Goal: Transaction & Acquisition: Book appointment/travel/reservation

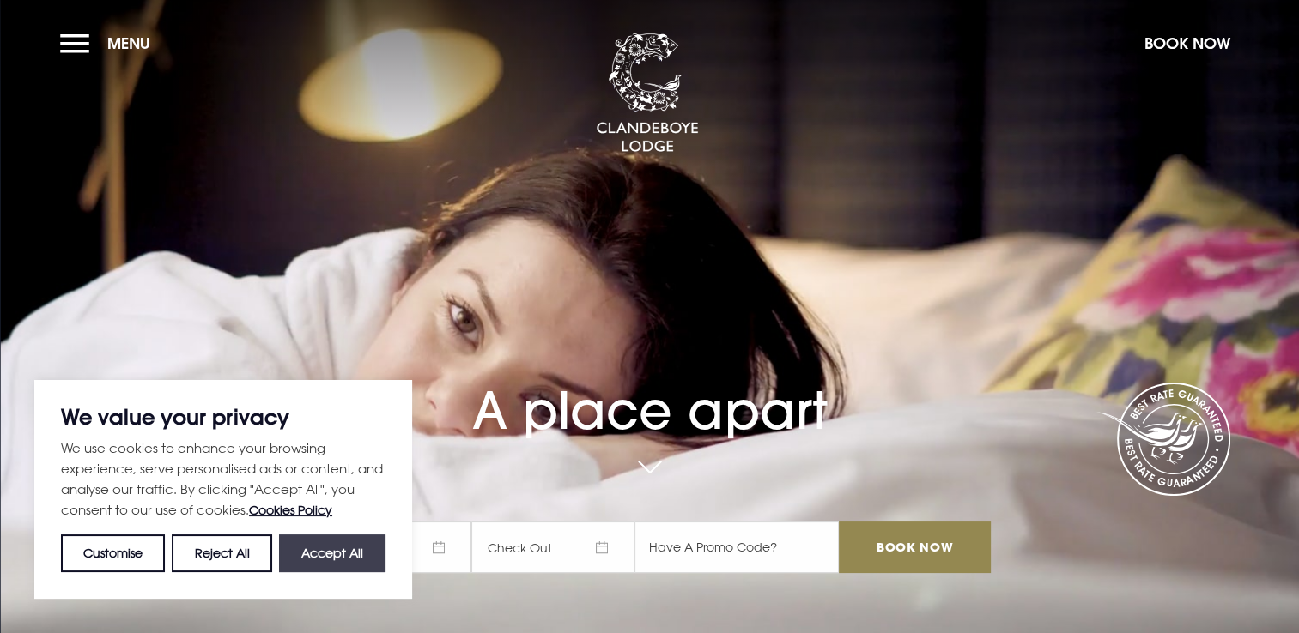
click at [309, 557] on button "Accept All" at bounding box center [332, 554] width 106 height 38
checkbox input "true"
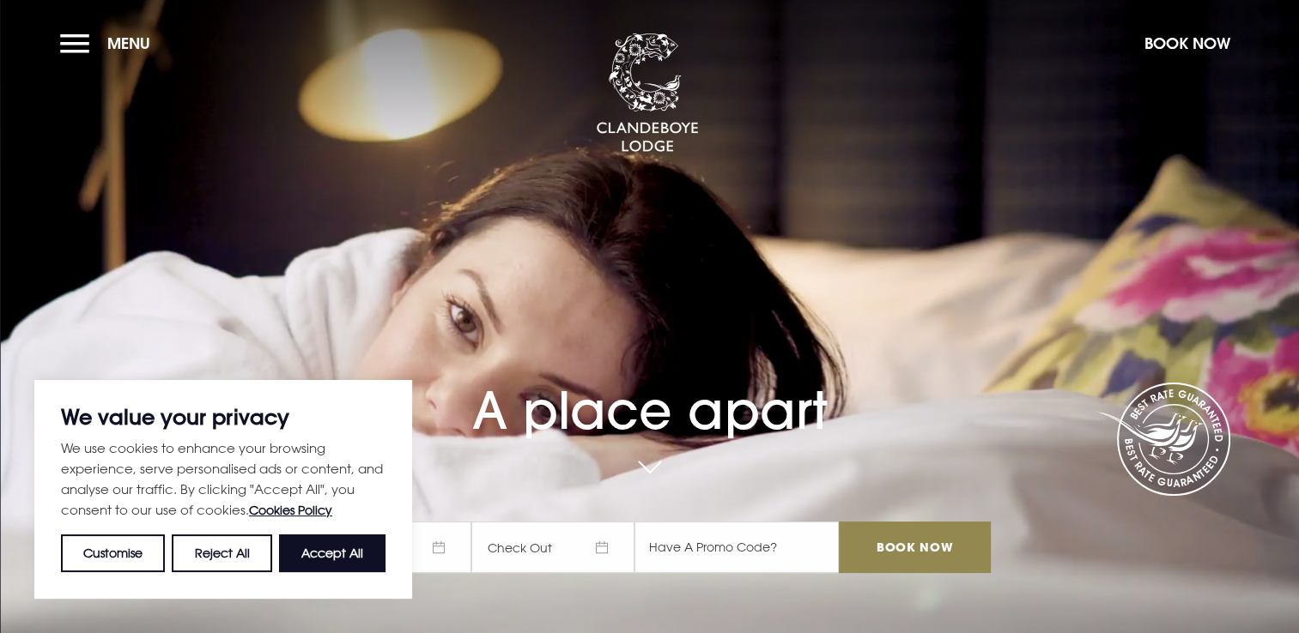
checkbox input "true"
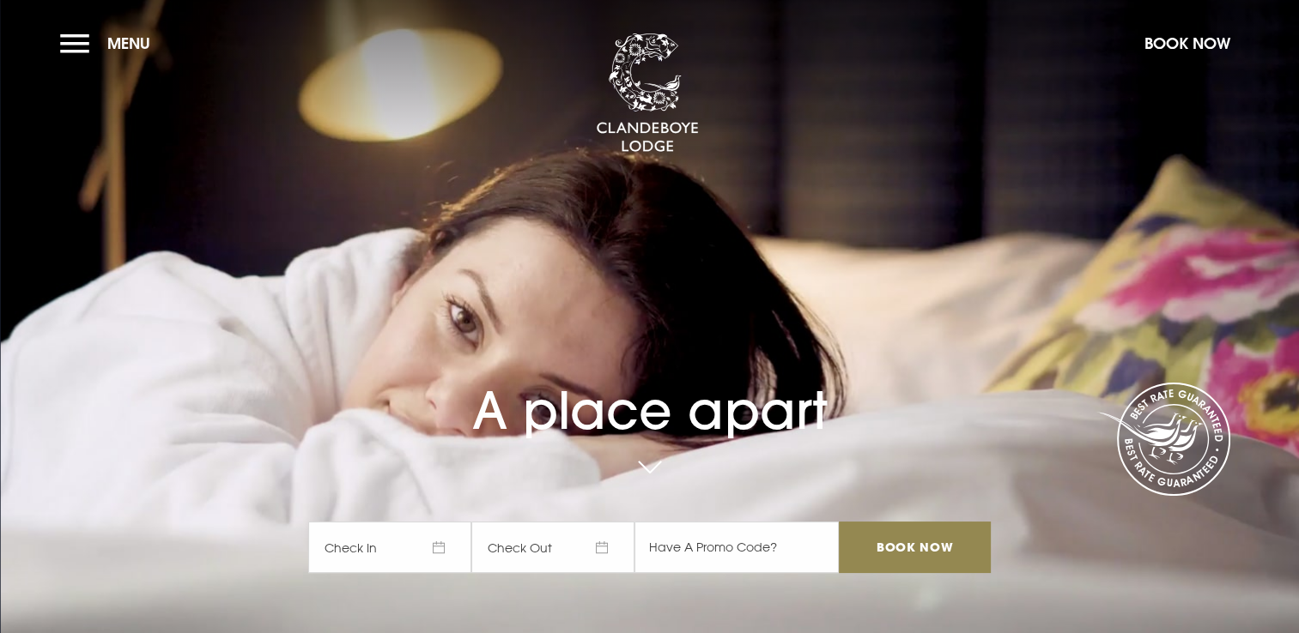
click at [383, 546] on span "Check In" at bounding box center [389, 547] width 163 height 51
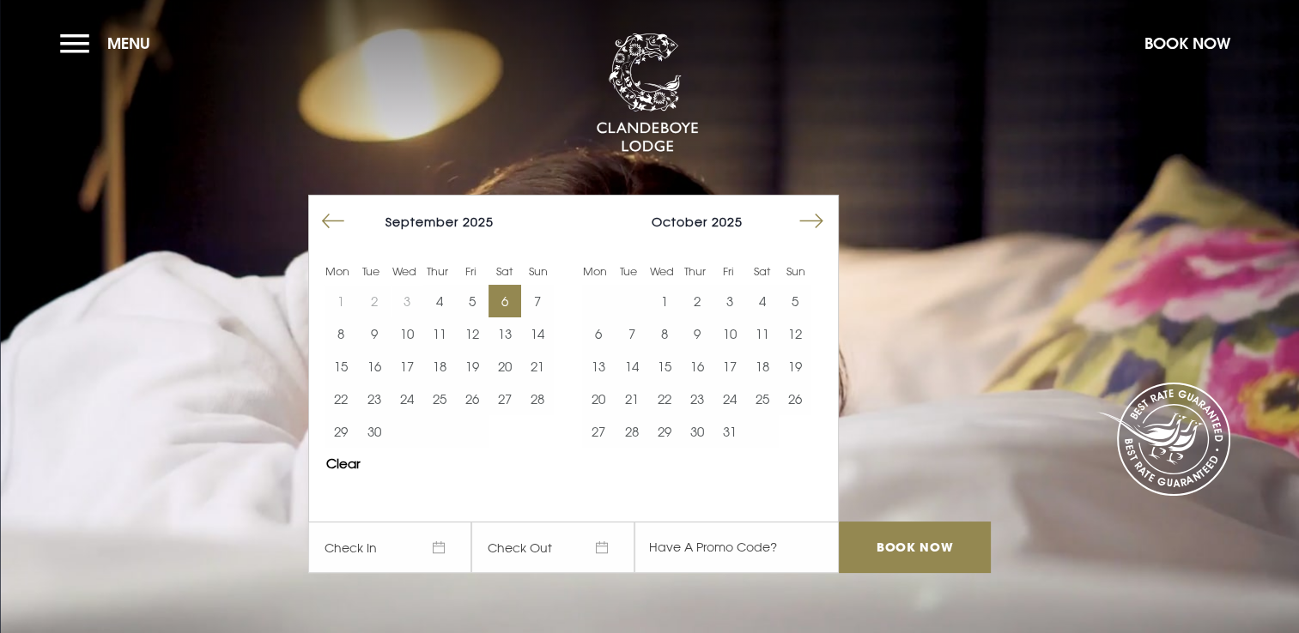
click at [515, 310] on button "6" at bounding box center [504, 301] width 33 height 33
click at [549, 300] on button "7" at bounding box center [537, 301] width 33 height 33
click at [900, 547] on input "Book Now" at bounding box center [914, 547] width 151 height 51
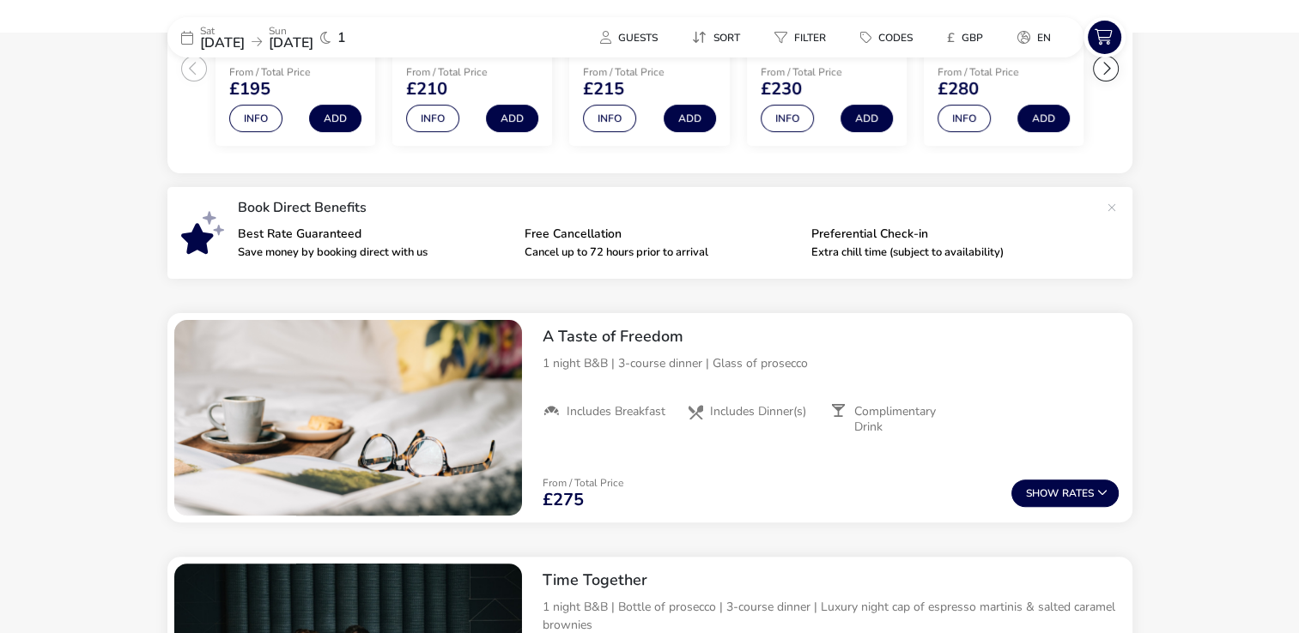
scroll to position [484, 0]
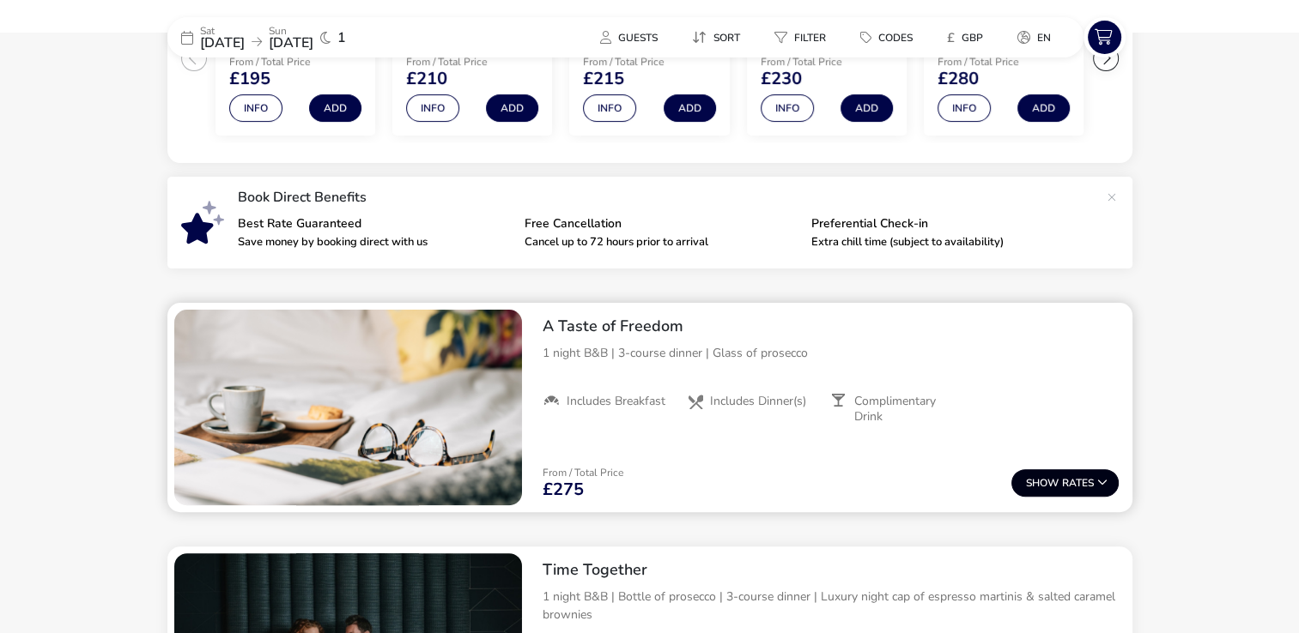
click at [1068, 489] on button "Show Rates" at bounding box center [1064, 483] width 107 height 27
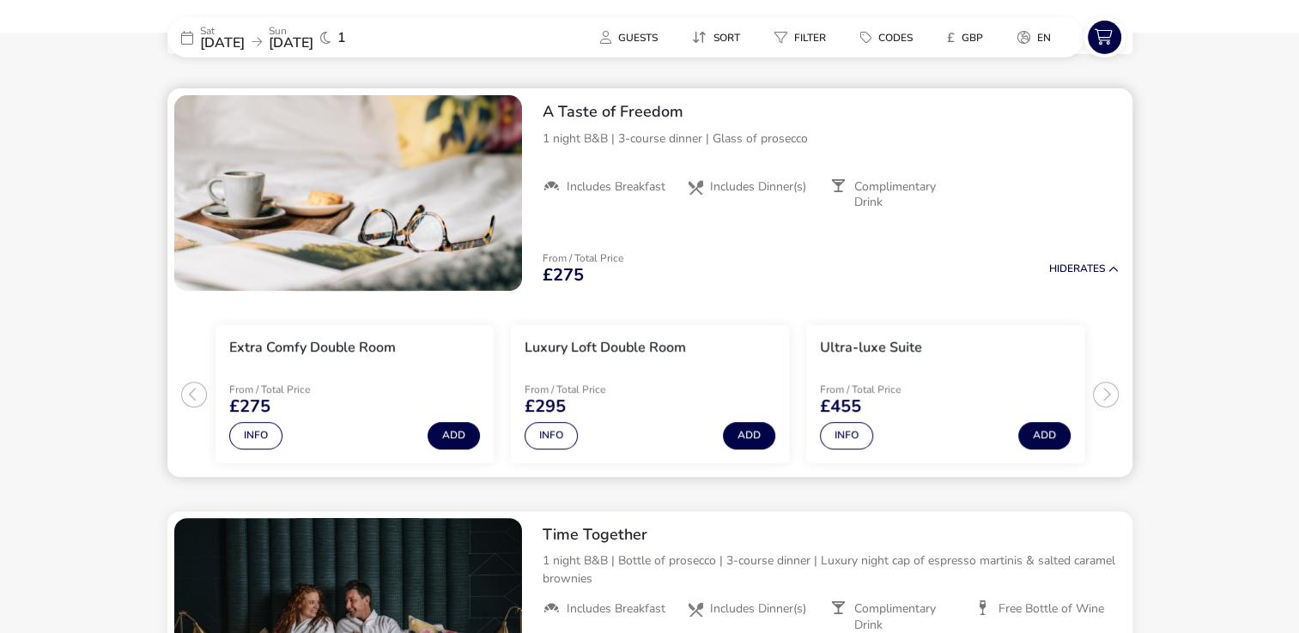
scroll to position [700, 0]
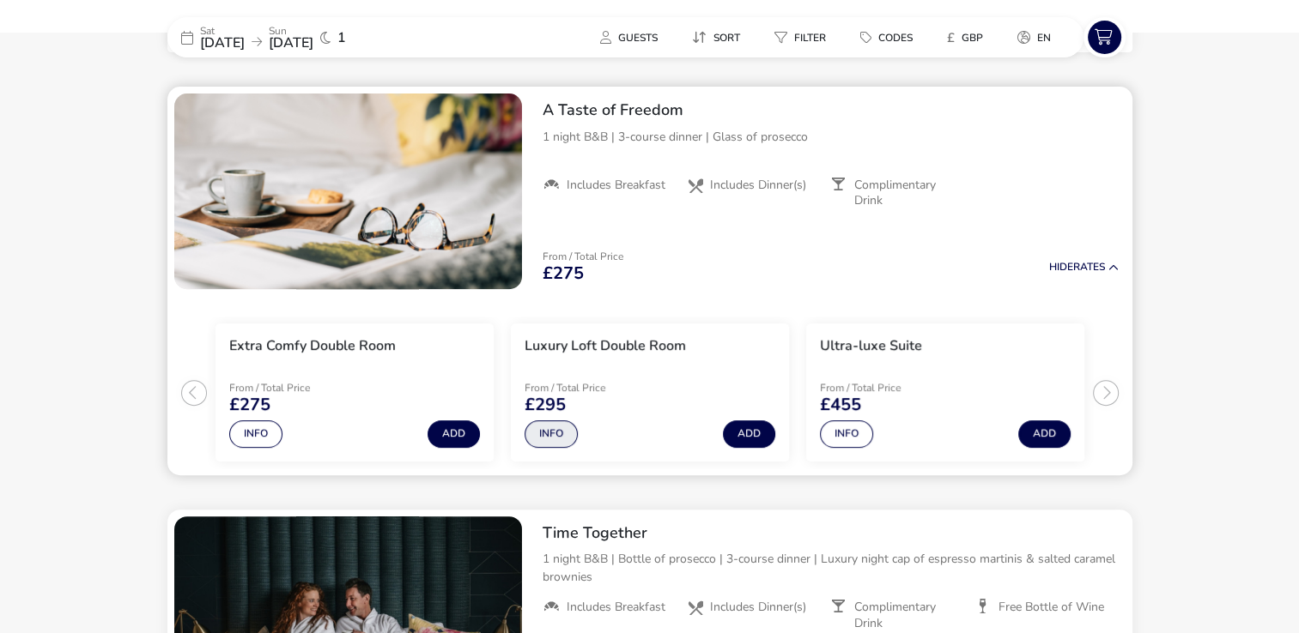
click at [565, 436] on button "Info" at bounding box center [550, 434] width 53 height 27
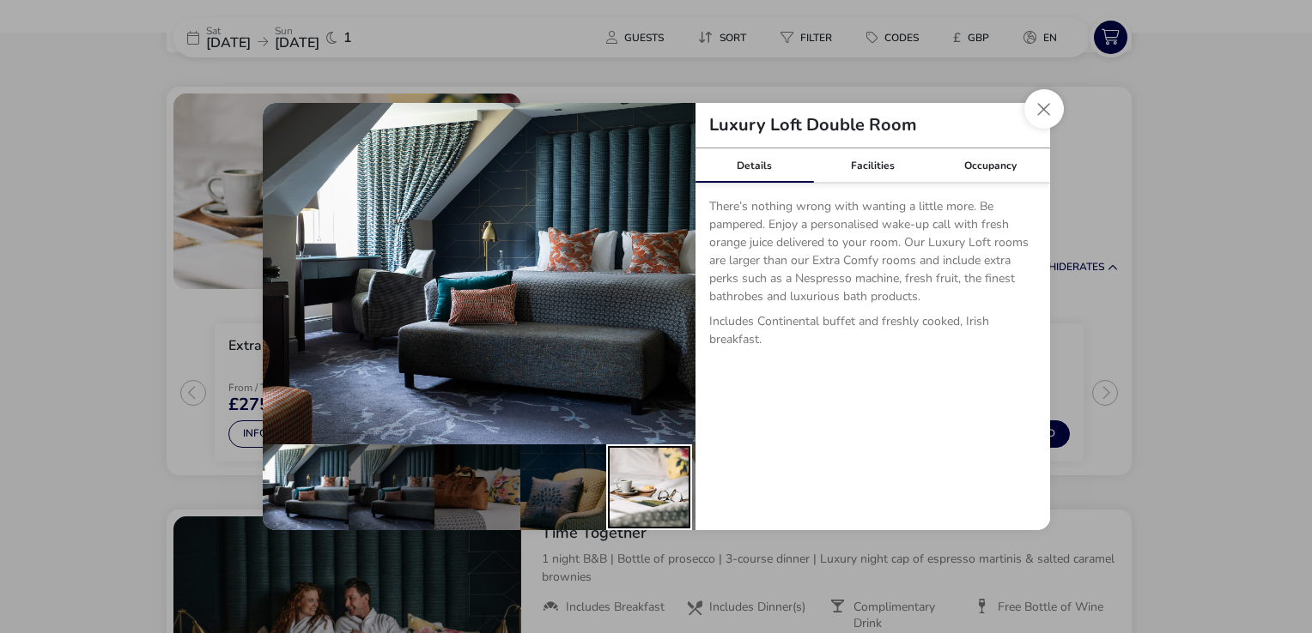
click at [668, 500] on div "details" at bounding box center [649, 488] width 86 height 86
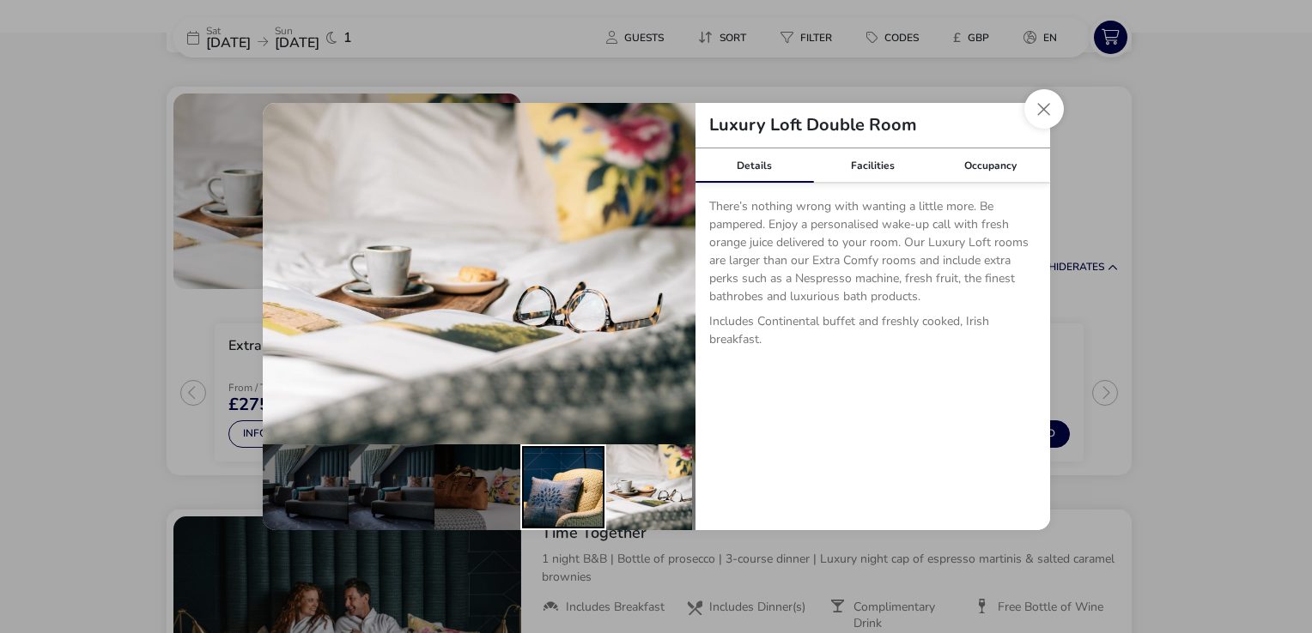
click at [563, 500] on div "details" at bounding box center [563, 488] width 86 height 86
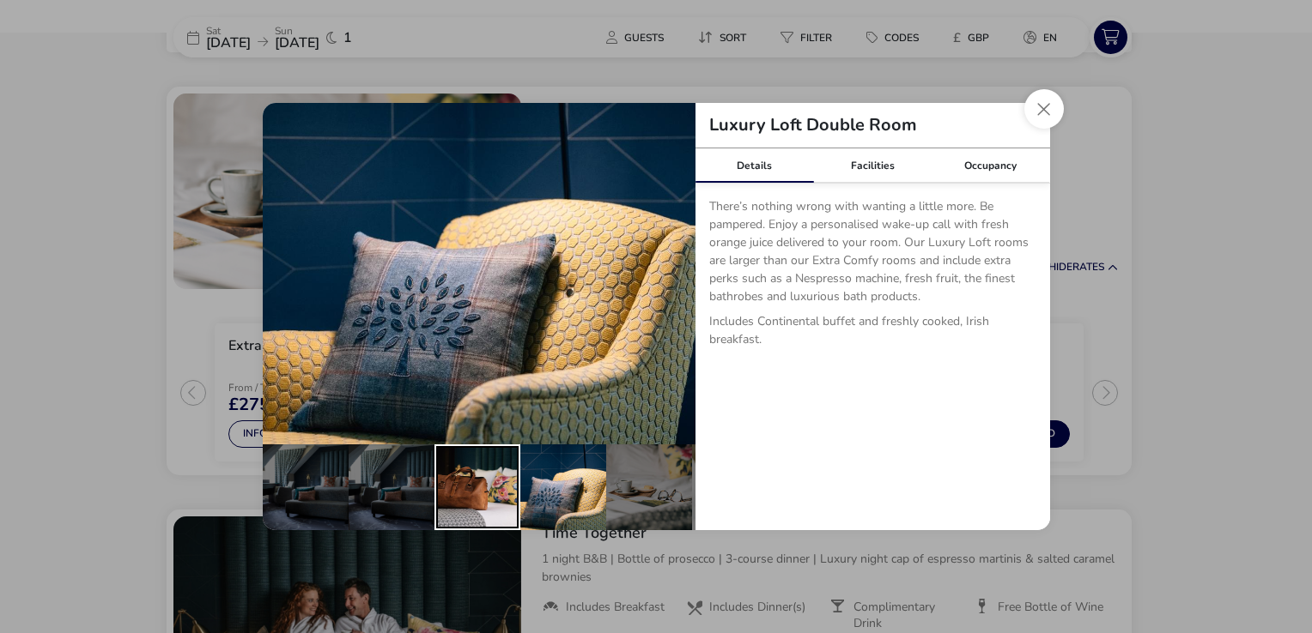
click at [449, 500] on div "details" at bounding box center [477, 488] width 86 height 86
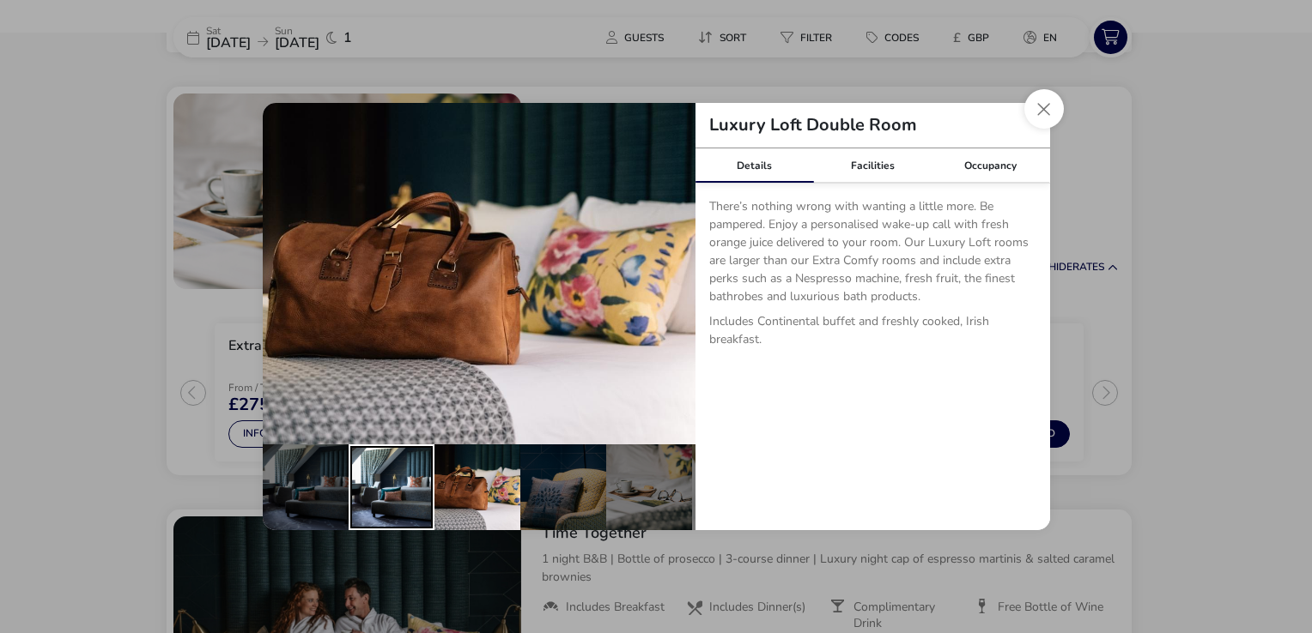
click at [367, 500] on div "details" at bounding box center [391, 488] width 86 height 86
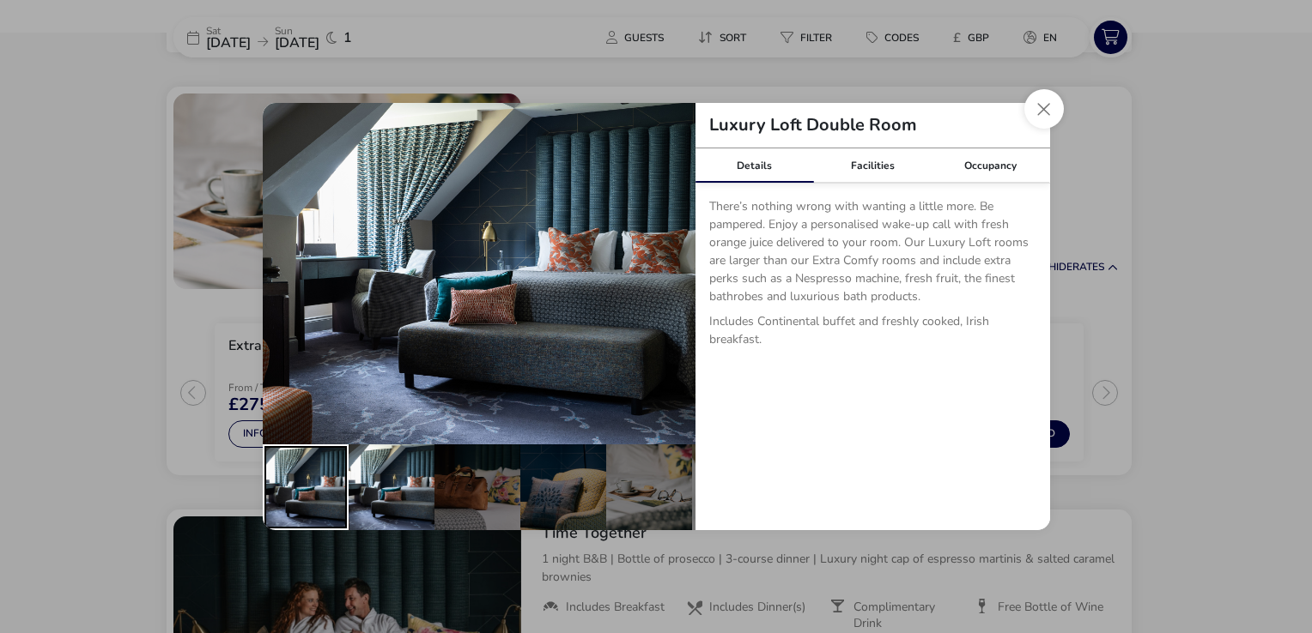
click at [264, 502] on div "details" at bounding box center [306, 488] width 86 height 86
click at [882, 158] on link "Facilities" at bounding box center [872, 165] width 118 height 34
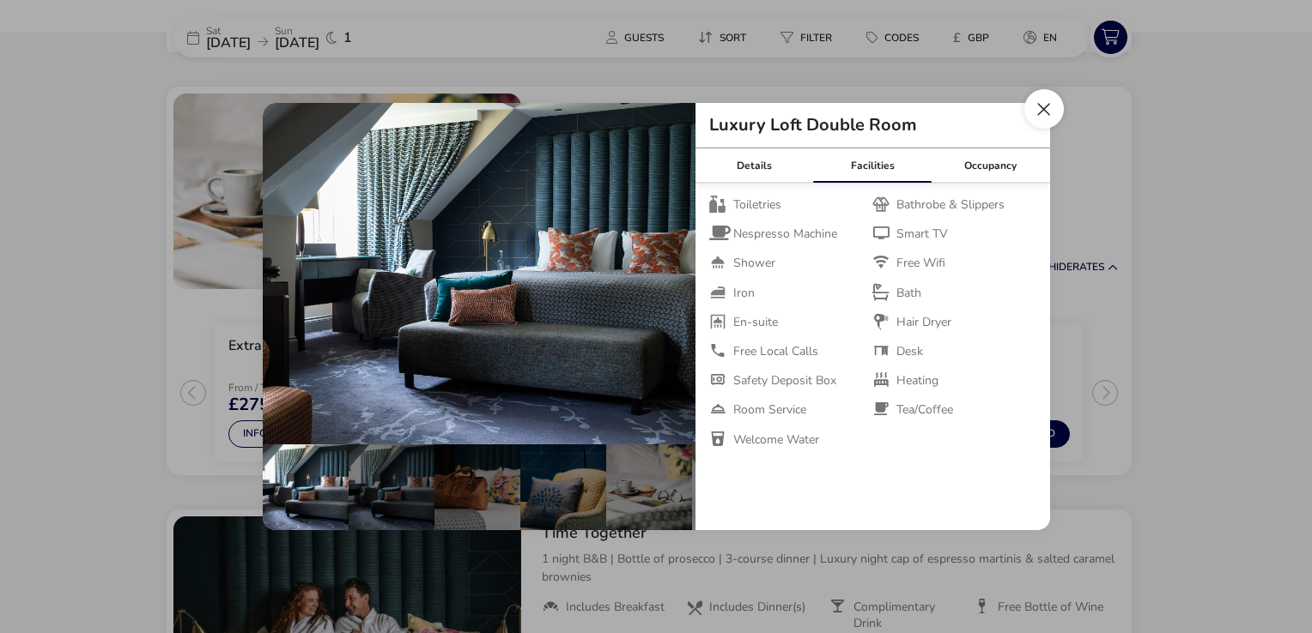
click at [1030, 112] on button "Close dialog" at bounding box center [1043, 108] width 39 height 39
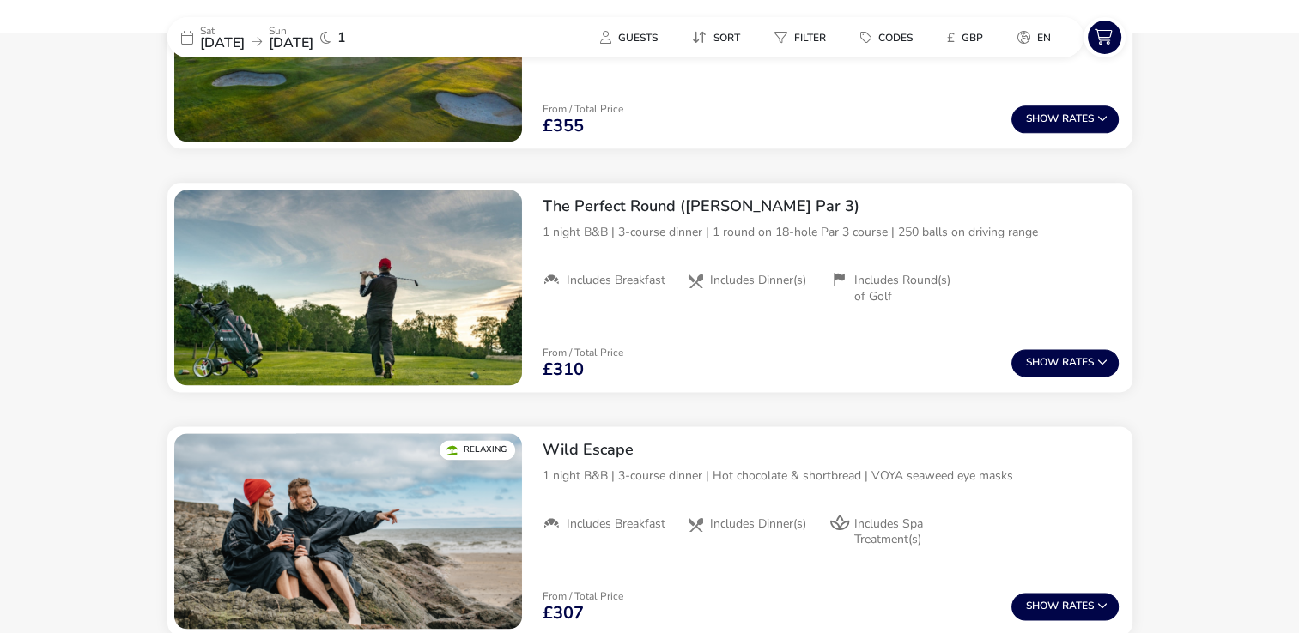
scroll to position [2417, 0]
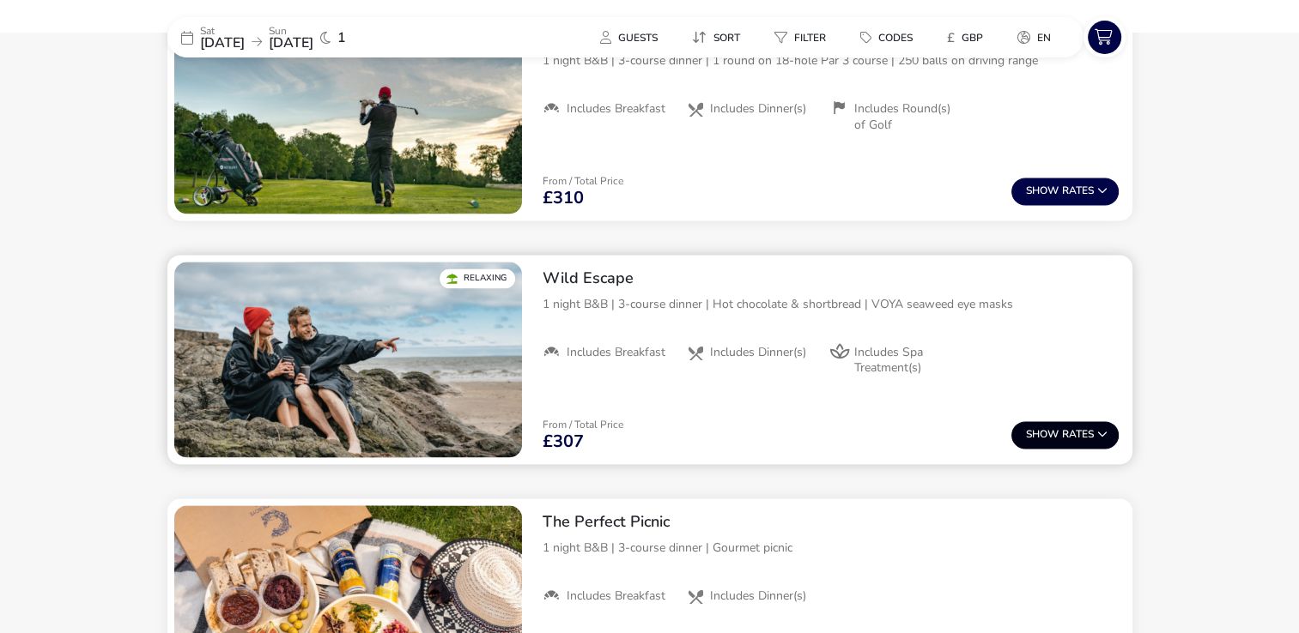
click at [1068, 438] on button "Show Rates" at bounding box center [1064, 434] width 107 height 27
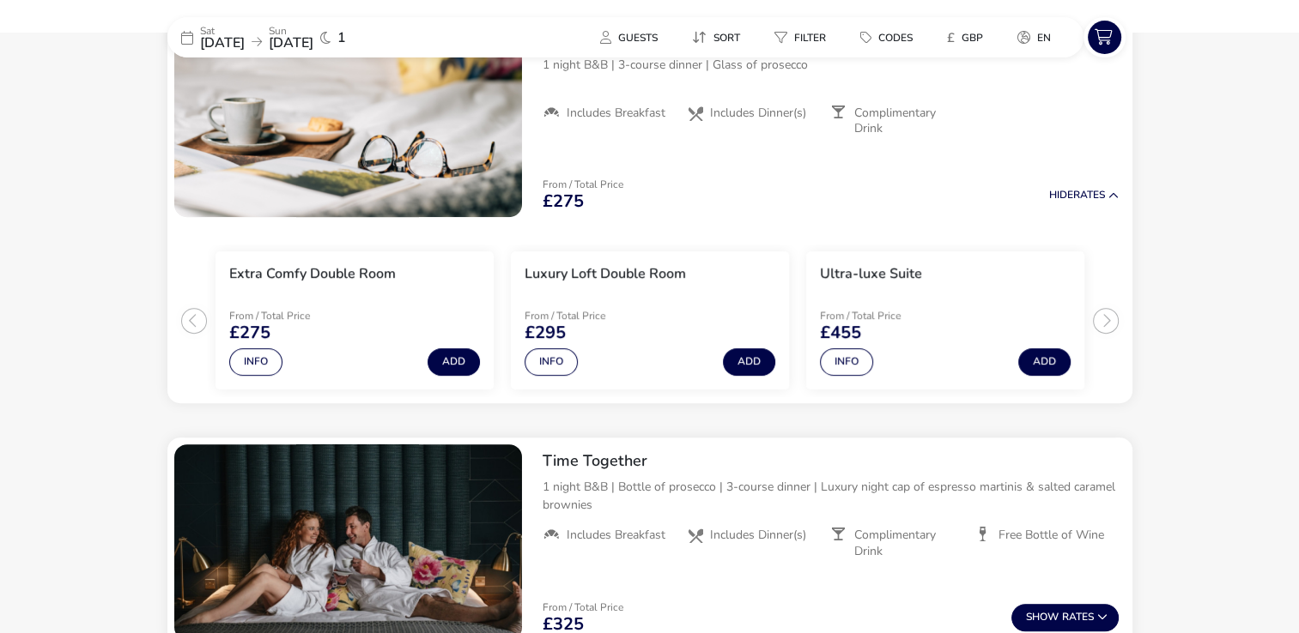
scroll to position [687, 0]
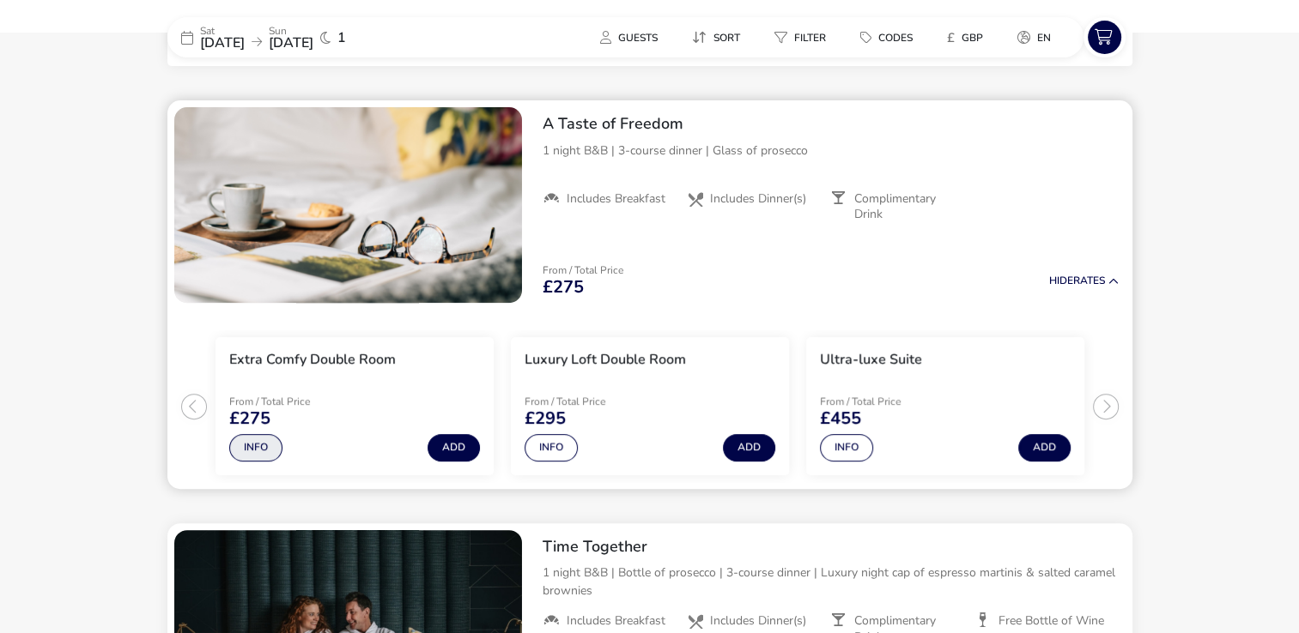
click at [255, 445] on button "Info" at bounding box center [255, 447] width 53 height 27
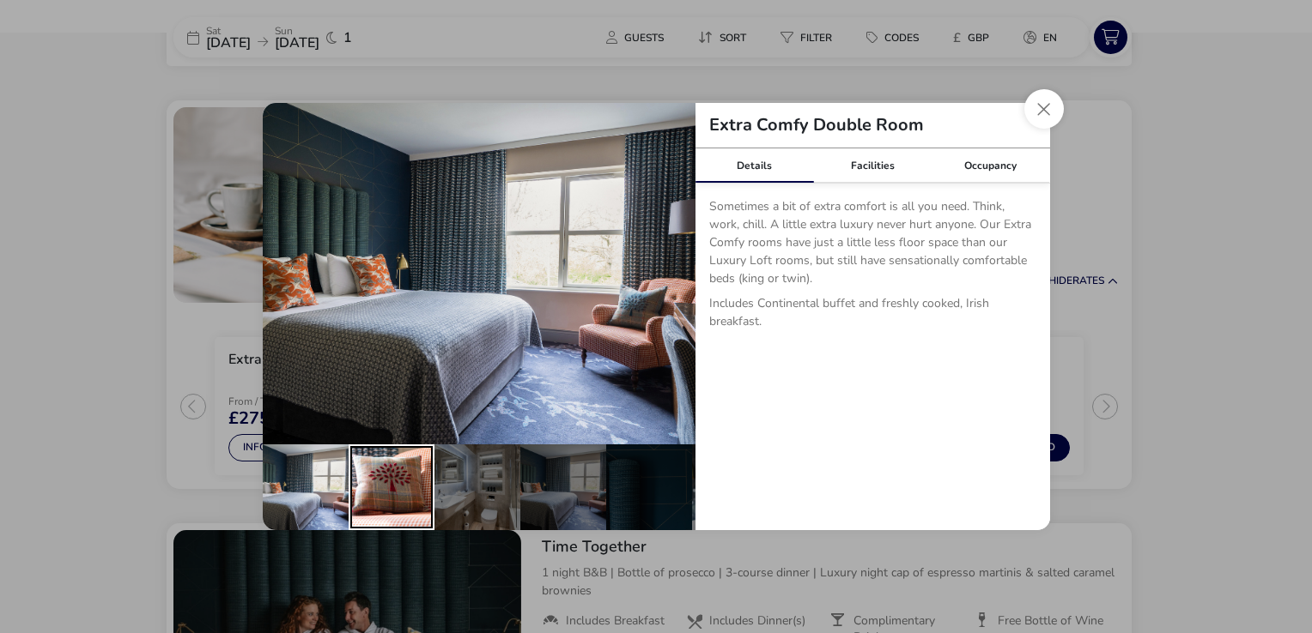
click at [419, 479] on div "details" at bounding box center [391, 488] width 86 height 86
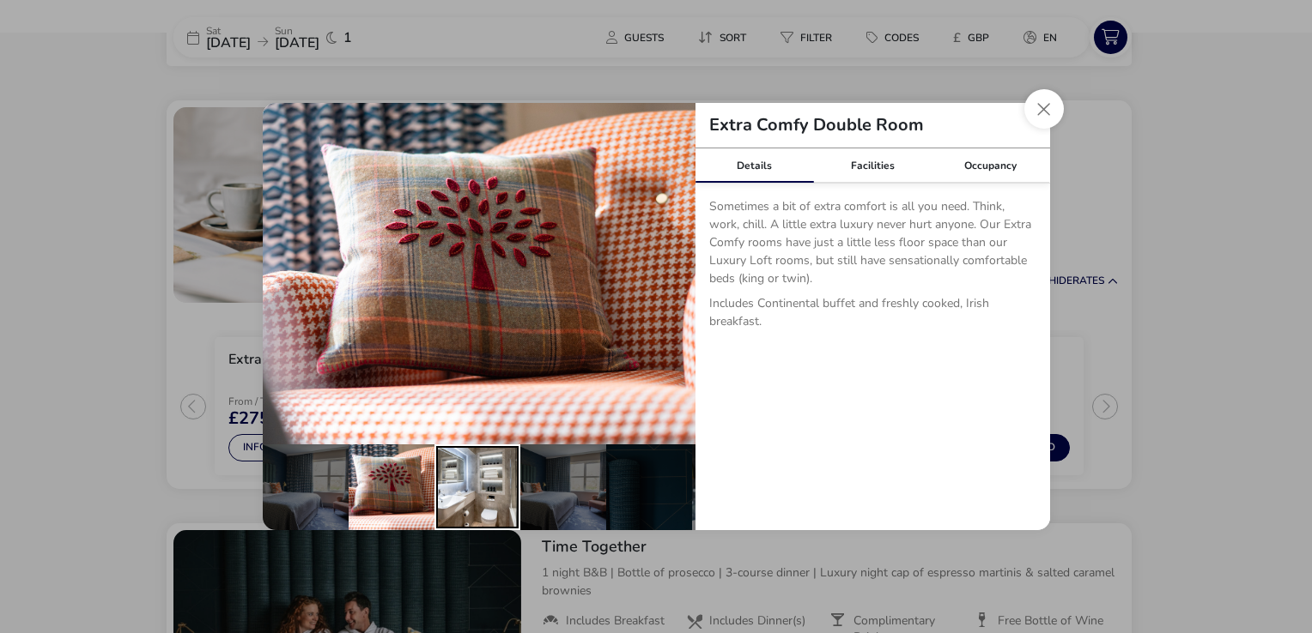
click at [474, 479] on div "details" at bounding box center [477, 488] width 86 height 86
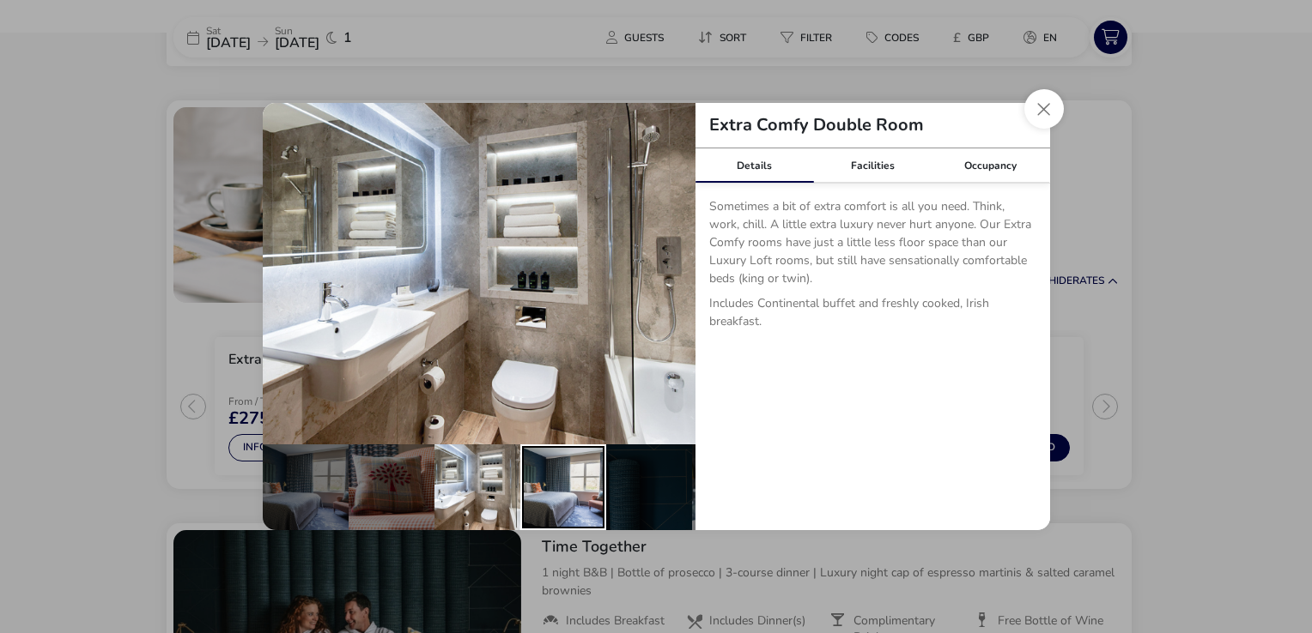
click at [552, 479] on div "details" at bounding box center [563, 488] width 86 height 86
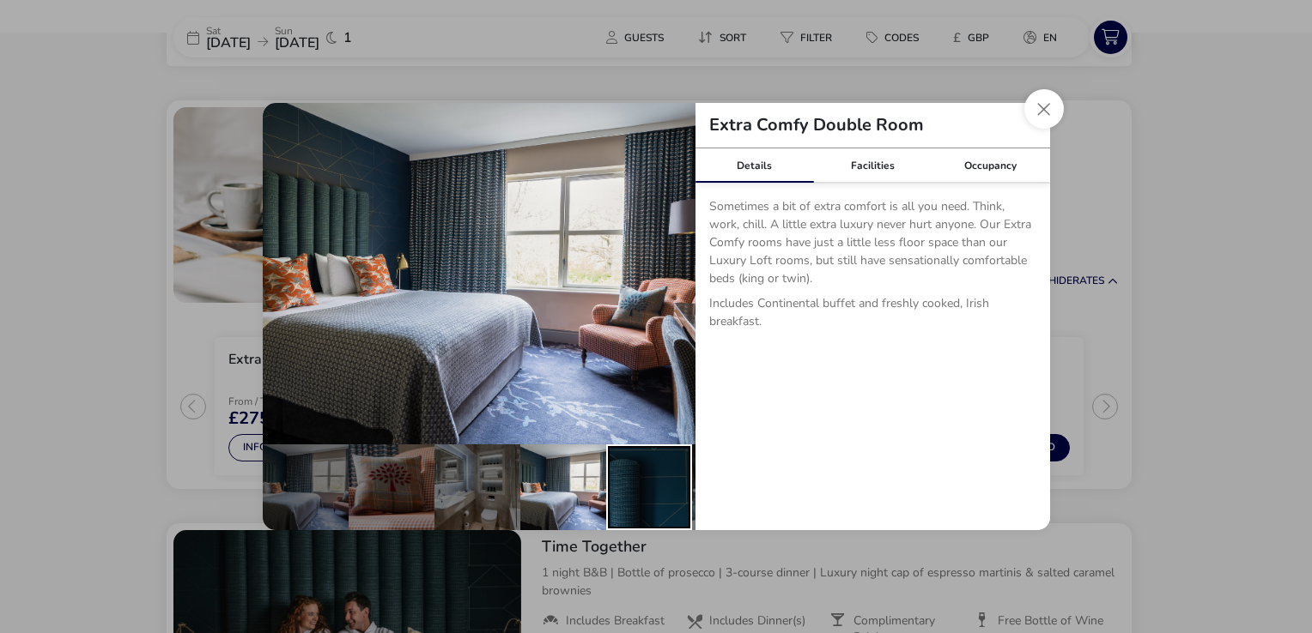
click at [634, 482] on div "details" at bounding box center [649, 488] width 86 height 86
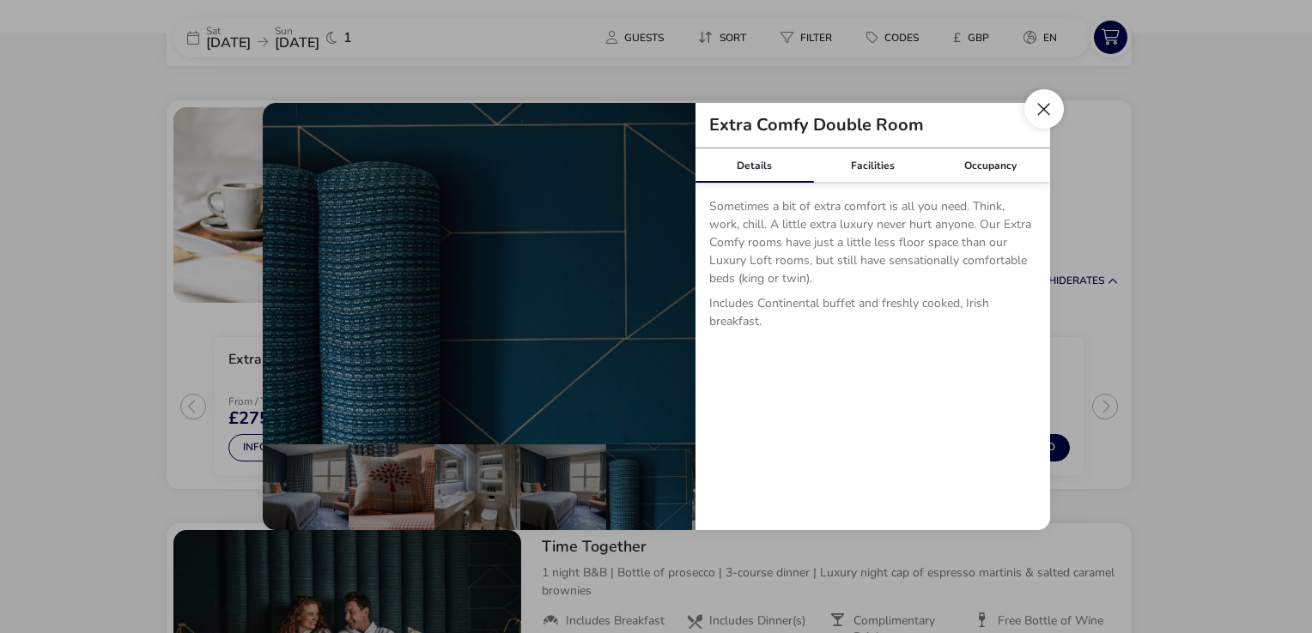
click at [1047, 113] on button "Close dialog" at bounding box center [1043, 108] width 39 height 39
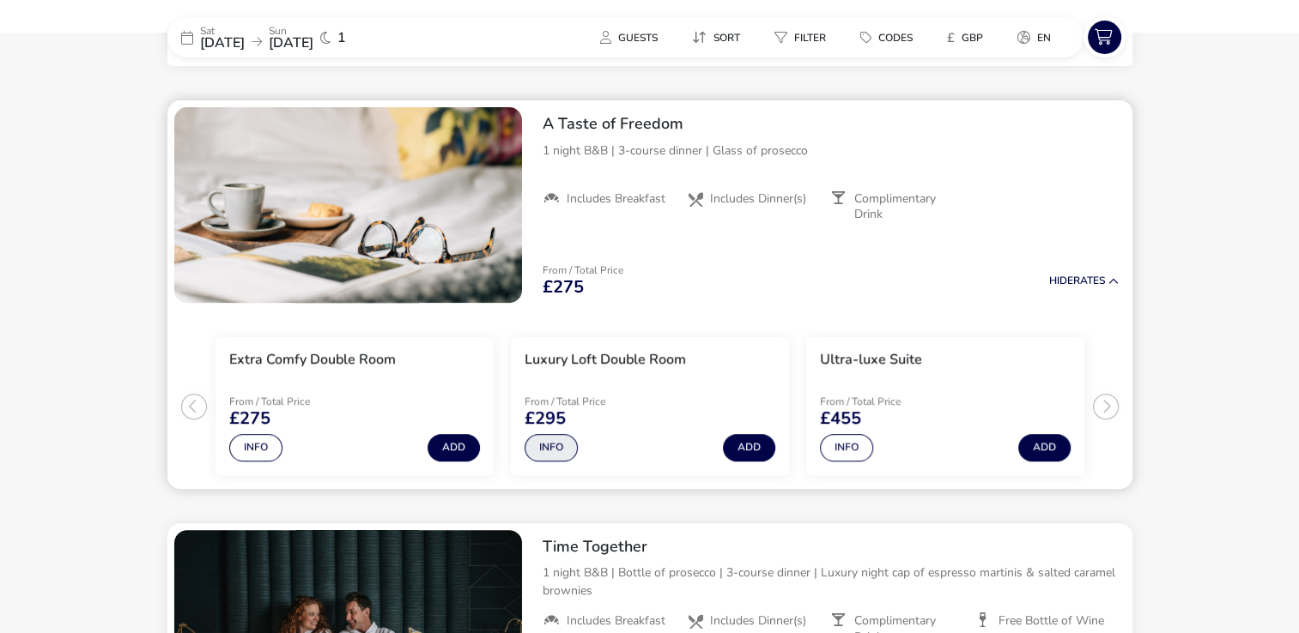
click at [558, 445] on button "Info" at bounding box center [550, 447] width 53 height 27
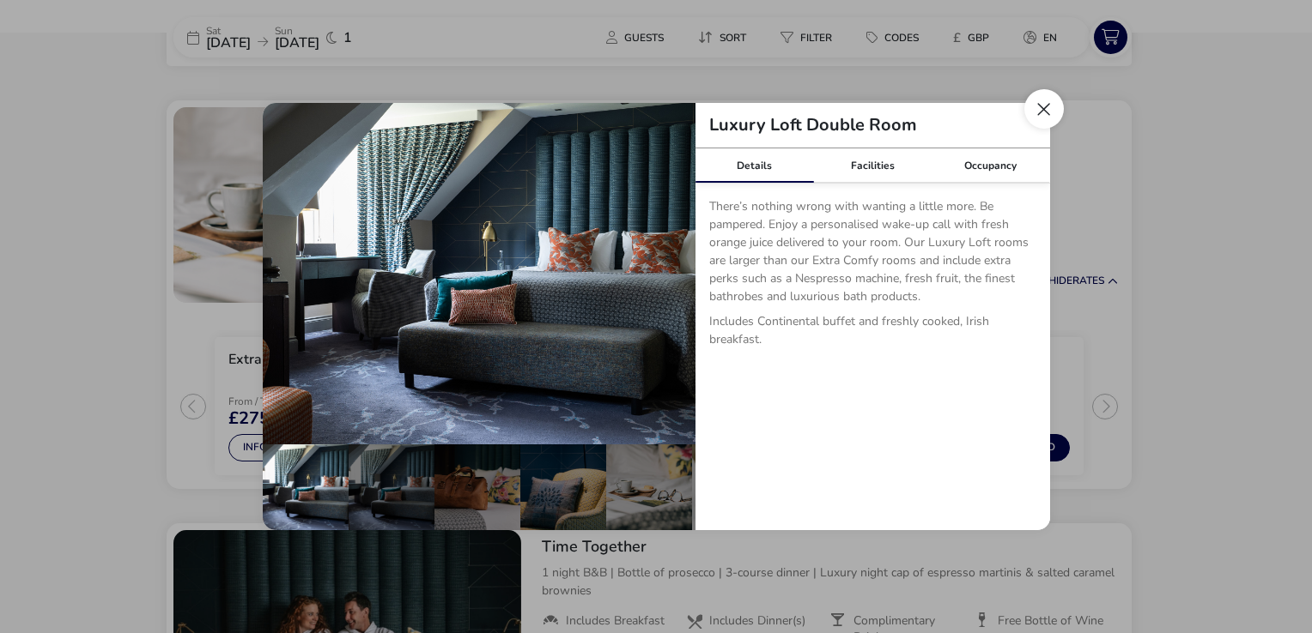
click at [1041, 112] on button "Close dialog" at bounding box center [1043, 108] width 39 height 39
